Goal: Transaction & Acquisition: Purchase product/service

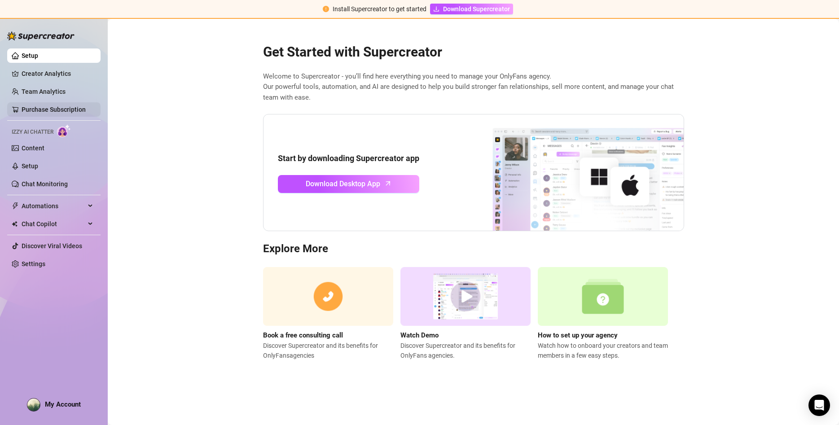
click at [31, 109] on link "Purchase Subscription" at bounding box center [54, 109] width 64 height 7
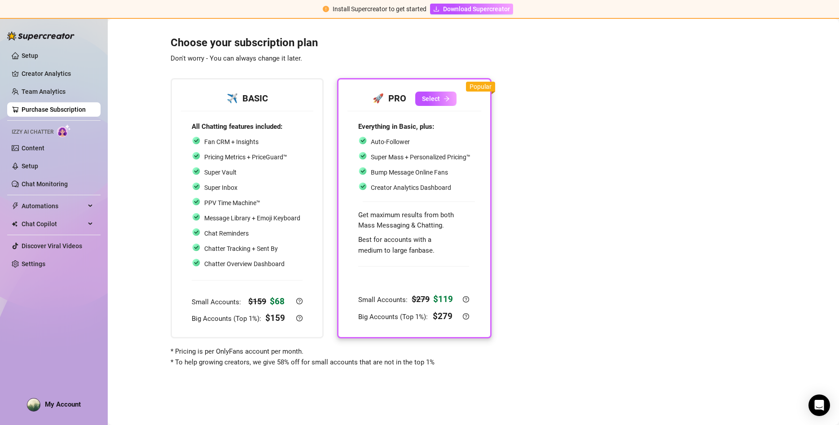
click at [61, 65] on ul "Setup Creator Analytics Team Analytics Purchase Subscription Izzy AI Chatter Co…" at bounding box center [53, 160] width 93 height 230
click at [54, 76] on link "Creator Analytics" at bounding box center [58, 73] width 72 height 14
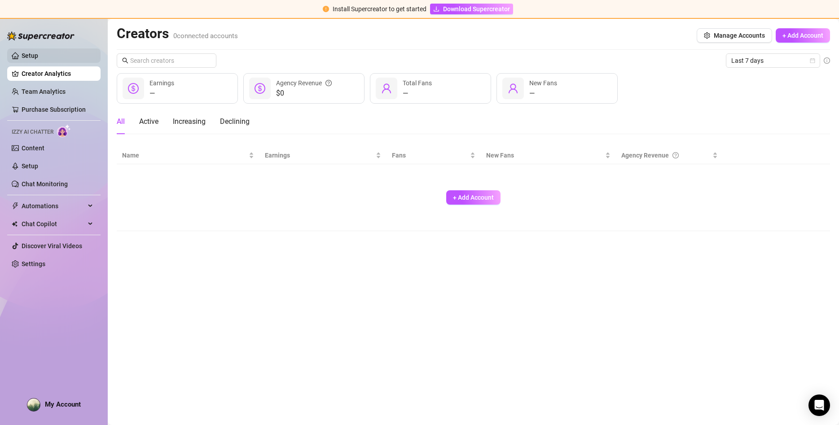
click at [38, 56] on link "Setup" at bounding box center [30, 55] width 17 height 7
